Goal: Navigation & Orientation: Find specific page/section

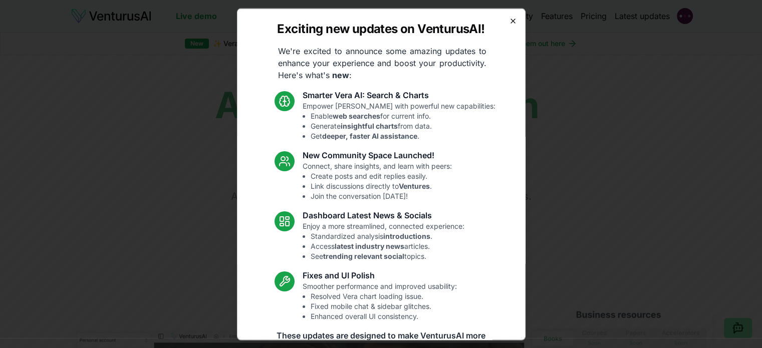
click at [511, 19] on icon "button" at bounding box center [513, 21] width 4 height 4
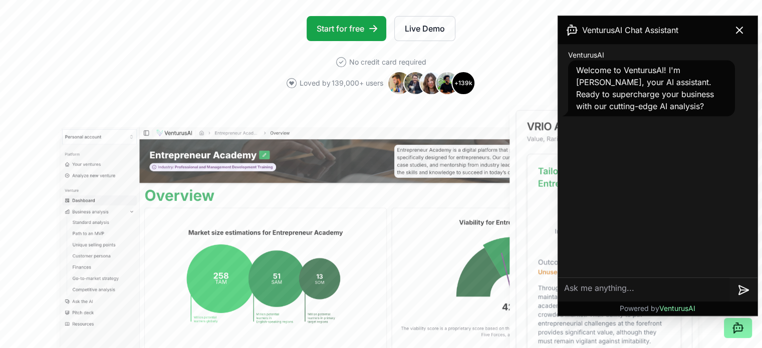
scroll to position [217, 0]
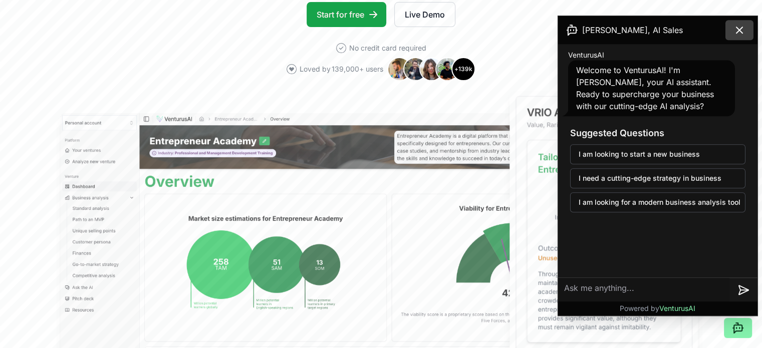
click at [735, 30] on icon at bounding box center [739, 30] width 12 height 12
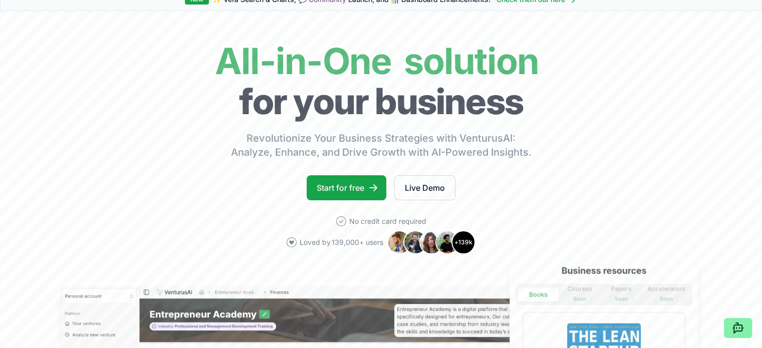
scroll to position [26, 0]
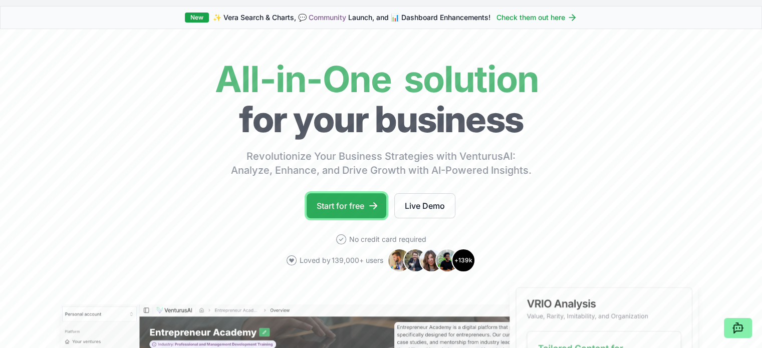
click at [329, 202] on link "Start for free" at bounding box center [347, 205] width 80 height 25
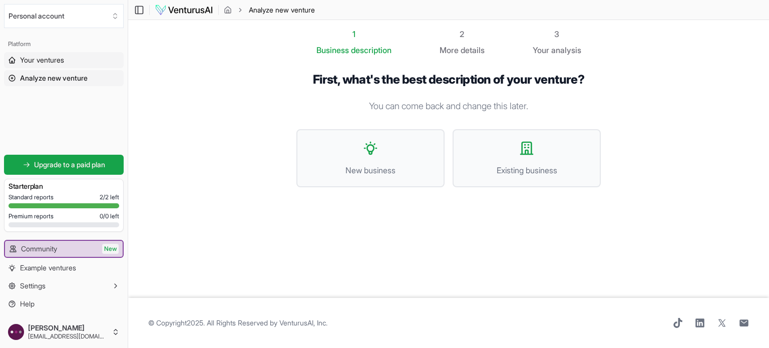
click at [64, 62] on span "Your ventures" at bounding box center [42, 60] width 44 height 10
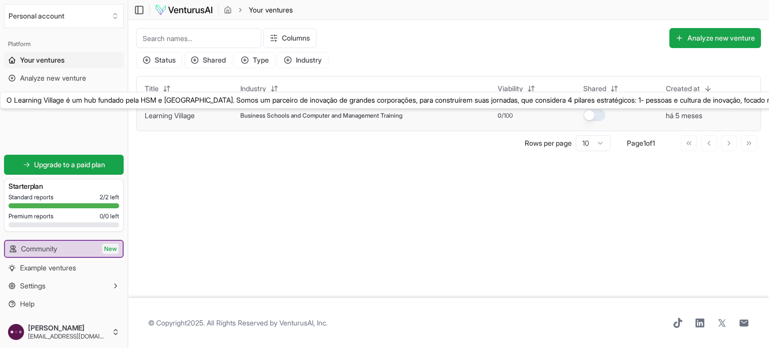
click at [177, 118] on link "Learning Village" at bounding box center [170, 115] width 50 height 9
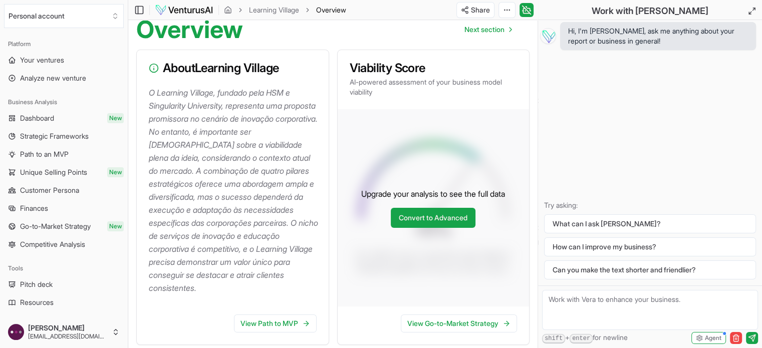
scroll to position [104, 0]
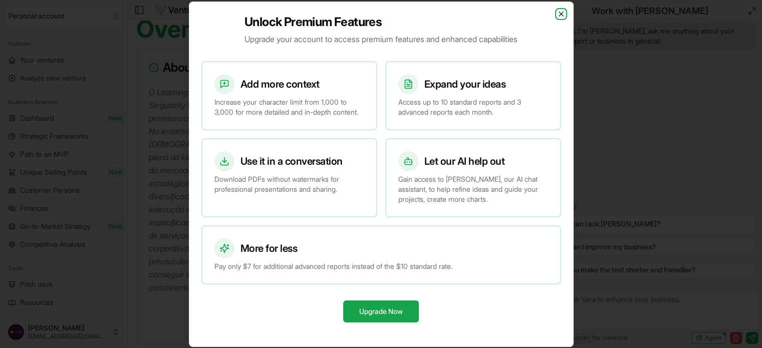
click at [560, 12] on icon "button" at bounding box center [561, 14] width 4 height 4
